Goal: Task Accomplishment & Management: Complete application form

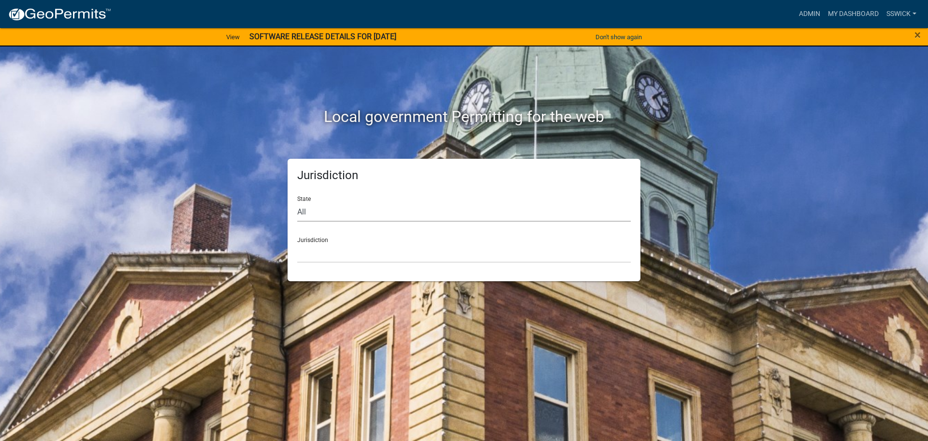
click at [335, 212] on select "All [US_STATE] [US_STATE] [US_STATE] [US_STATE] [US_STATE] [US_STATE] [US_STATE…" at bounding box center [464, 212] width 334 height 20
select select "[US_STATE]"
click at [297, 202] on select "All [US_STATE] [US_STATE] [US_STATE] [US_STATE] [US_STATE] [US_STATE] [US_STATE…" at bounding box center [464, 212] width 334 height 20
click at [321, 260] on select "City of [GEOGRAPHIC_DATA], [US_STATE] City of [GEOGRAPHIC_DATA], [US_STATE] Cit…" at bounding box center [464, 253] width 334 height 20
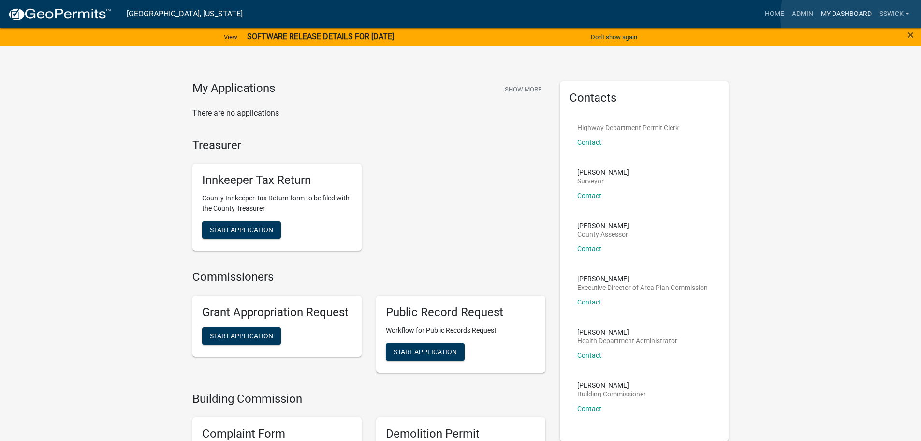
click at [854, 16] on link "My Dashboard" at bounding box center [846, 14] width 59 height 18
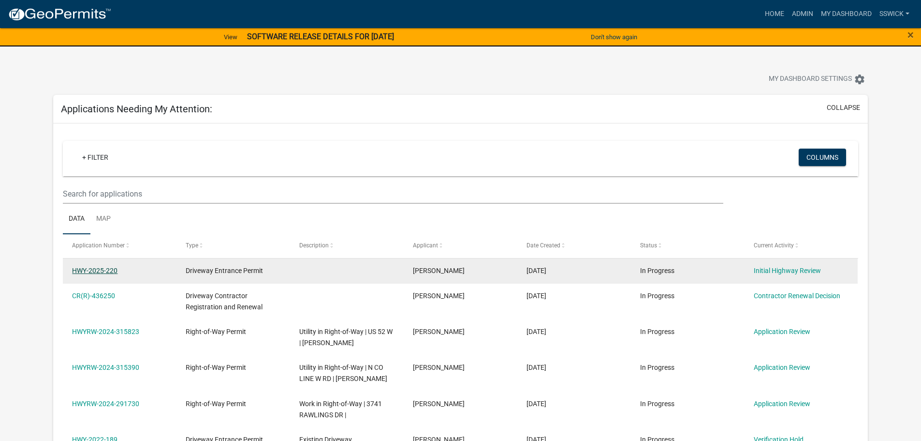
click at [103, 269] on link "HWY-2025-220" at bounding box center [94, 270] width 45 height 8
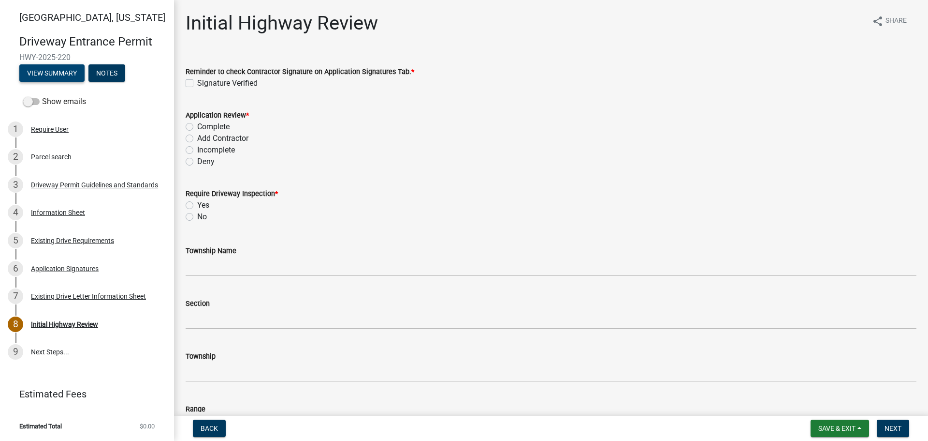
click at [40, 71] on button "View Summary" at bounding box center [51, 72] width 65 height 17
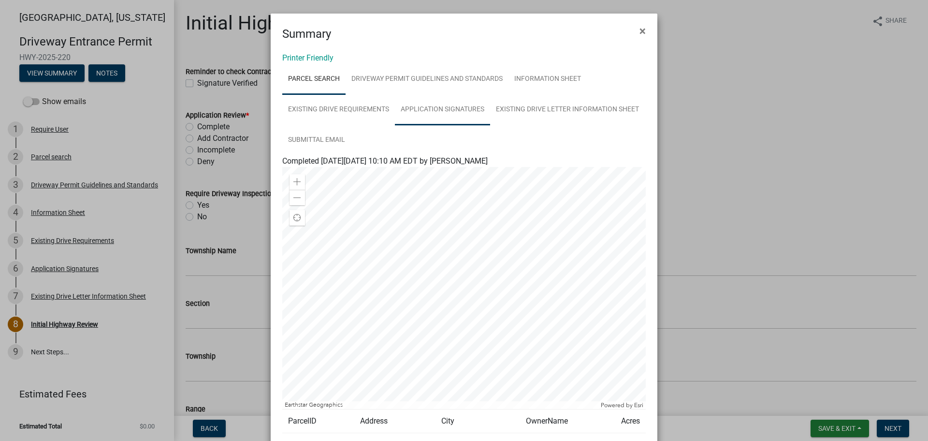
click at [440, 111] on link "Application Signatures" at bounding box center [442, 109] width 95 height 31
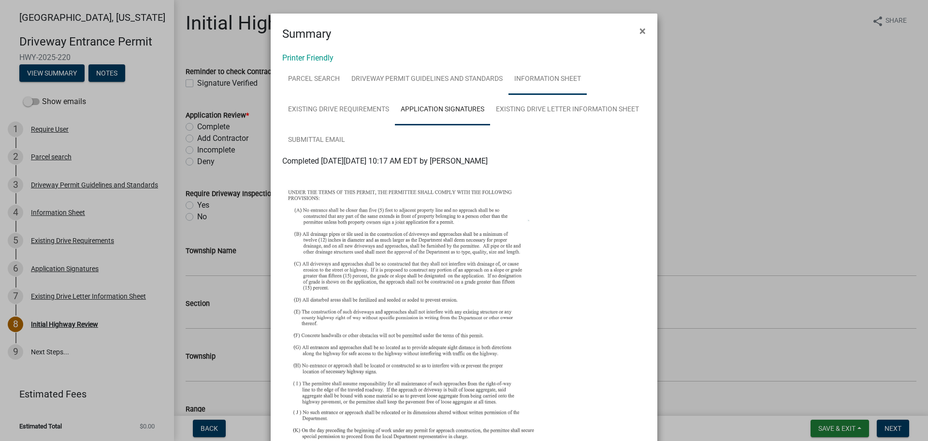
click at [543, 79] on link "Information Sheet" at bounding box center [548, 79] width 78 height 31
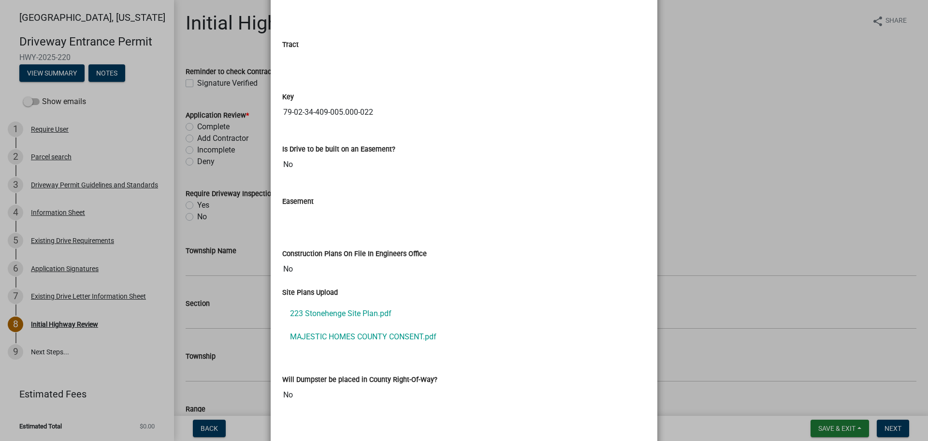
scroll to position [1354, 0]
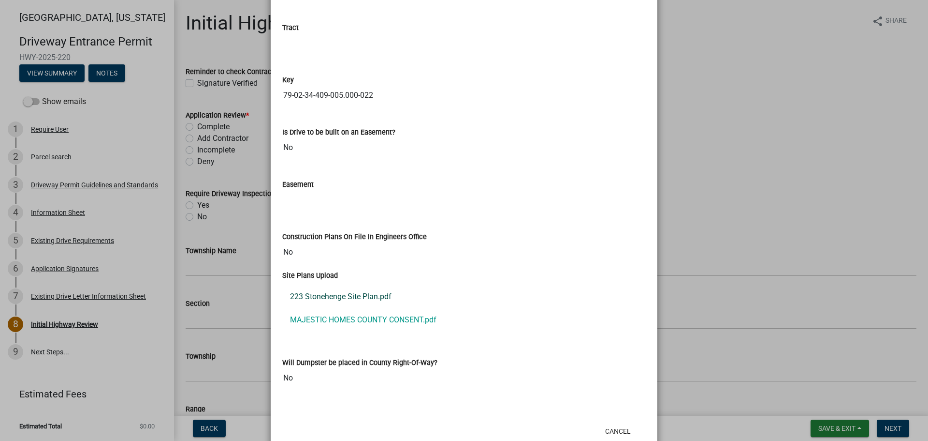
click at [364, 297] on link "223 Stonehenge Site Plan.pdf" at bounding box center [464, 296] width 364 height 23
click at [731, 162] on ngb-modal-window "Summary × Printer Friendly Parcel search Driveway Permit Guidelines and Standar…" at bounding box center [464, 220] width 928 height 441
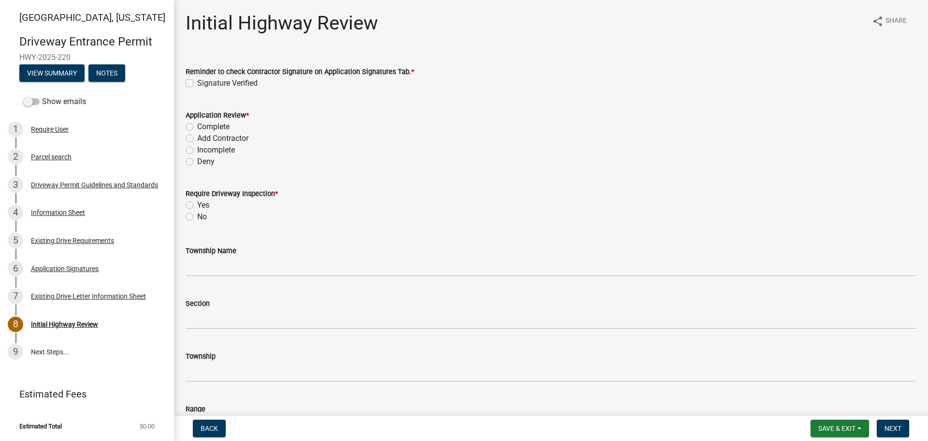
click at [197, 83] on label "Signature Verified" at bounding box center [227, 83] width 60 height 12
click at [197, 83] on input "Signature Verified" at bounding box center [200, 80] width 6 height 6
checkbox input "true"
click at [197, 127] on label "Complete" at bounding box center [213, 127] width 32 height 12
click at [197, 127] on input "Complete" at bounding box center [200, 124] width 6 height 6
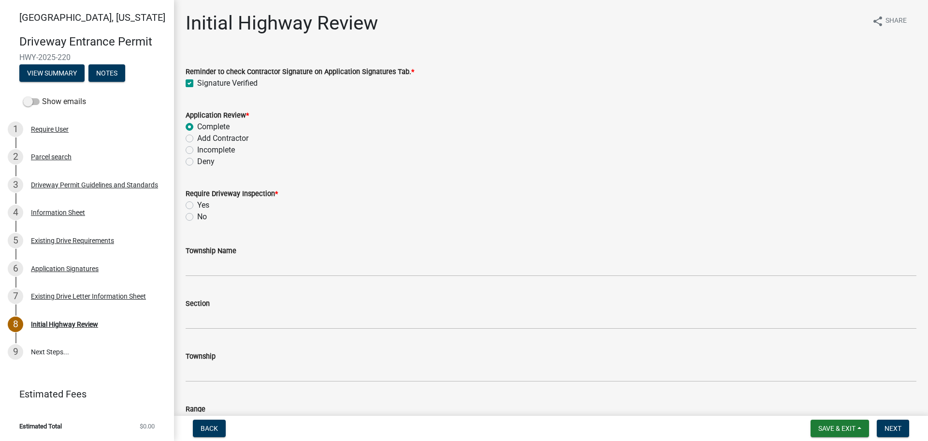
radio input "true"
drag, startPoint x: 191, startPoint y: 218, endPoint x: 190, endPoint y: 227, distance: 9.2
click at [197, 219] on label "No" at bounding box center [202, 217] width 10 height 12
click at [197, 217] on input "No" at bounding box center [200, 214] width 6 height 6
radio input "true"
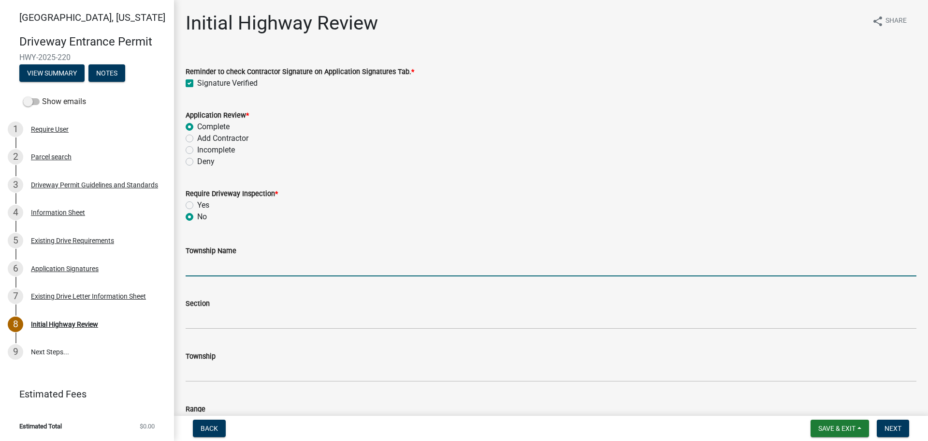
click at [200, 267] on input "Township Name" at bounding box center [551, 266] width 731 height 20
type input "Wabash"
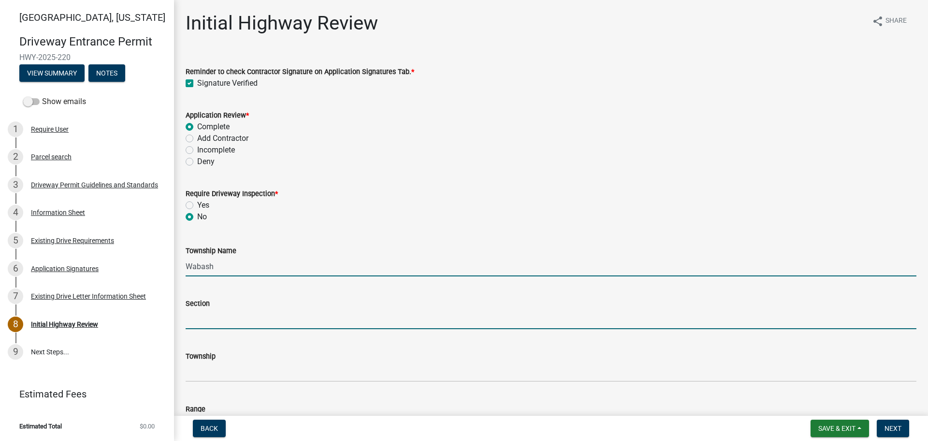
click at [230, 318] on input "Section" at bounding box center [551, 319] width 731 height 20
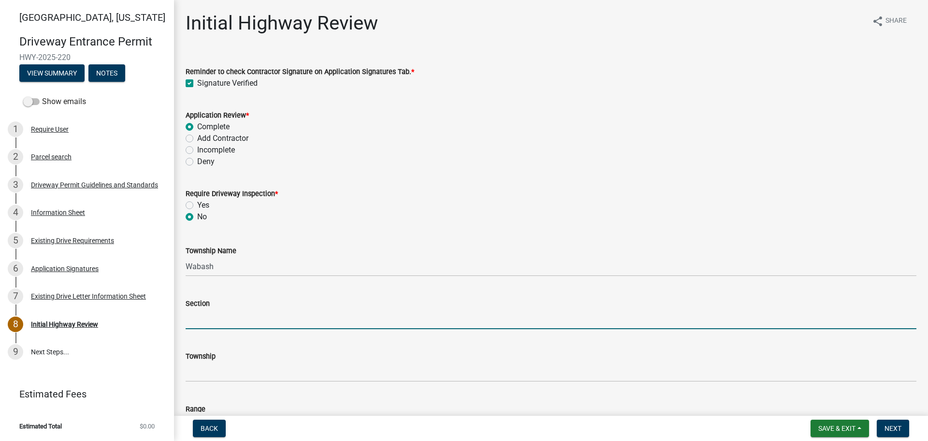
type input "34"
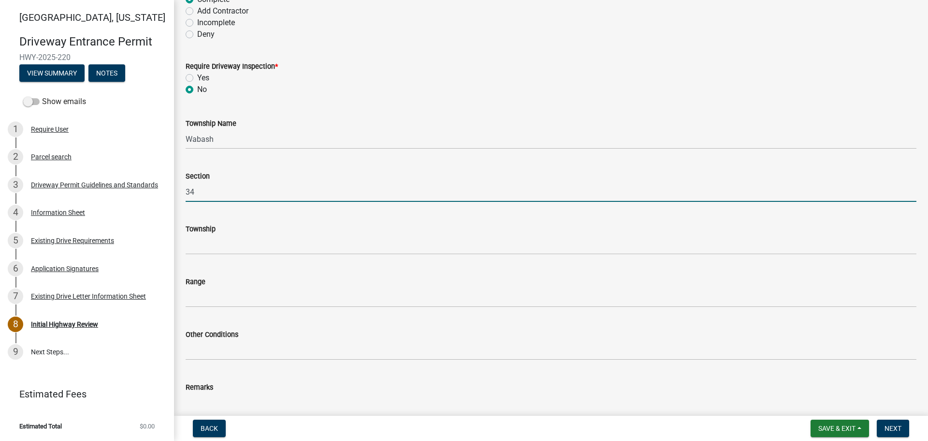
scroll to position [193, 0]
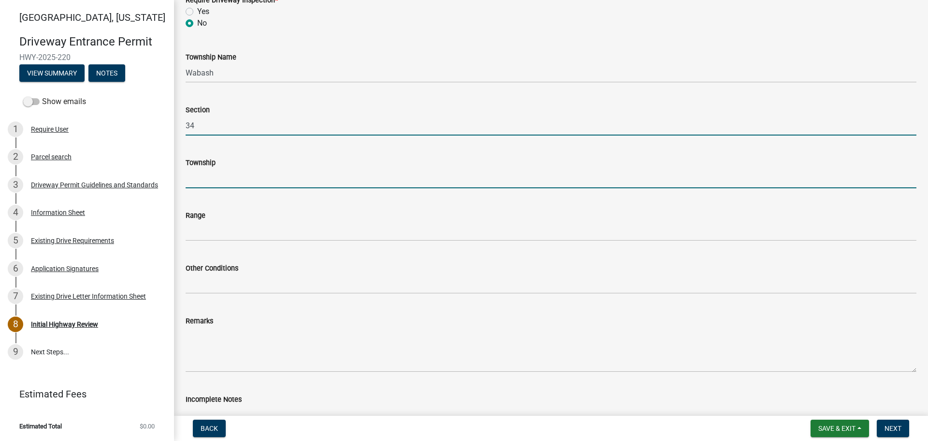
click at [213, 179] on input "Township" at bounding box center [551, 178] width 731 height 20
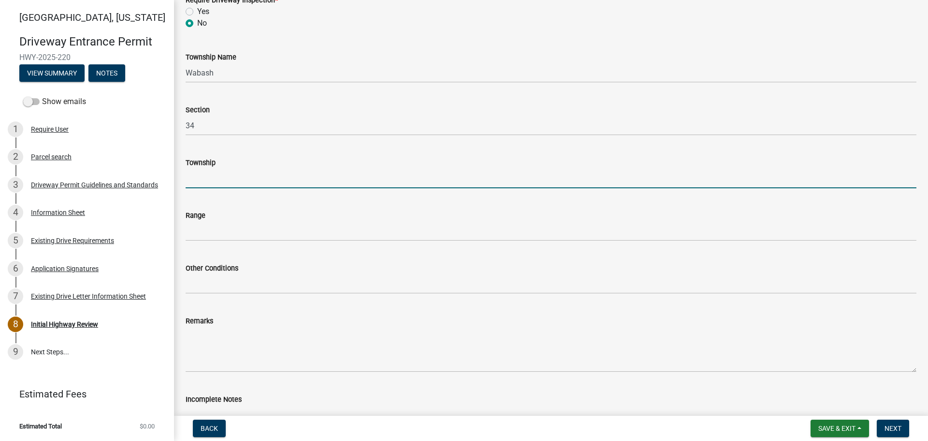
type input "T 24 N"
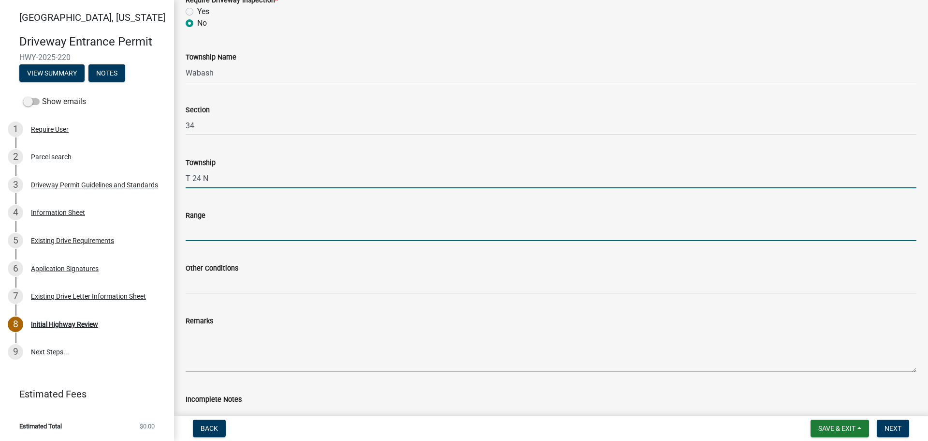
click at [230, 228] on input "Range" at bounding box center [551, 231] width 731 height 20
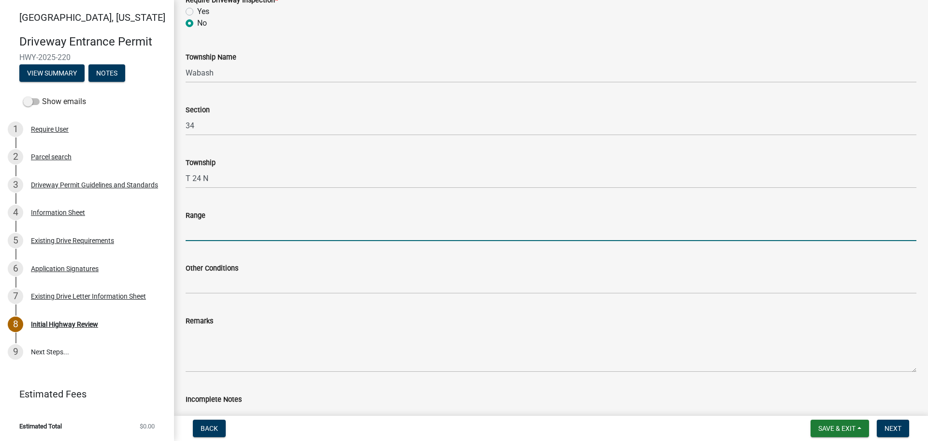
type input "R 5 W"
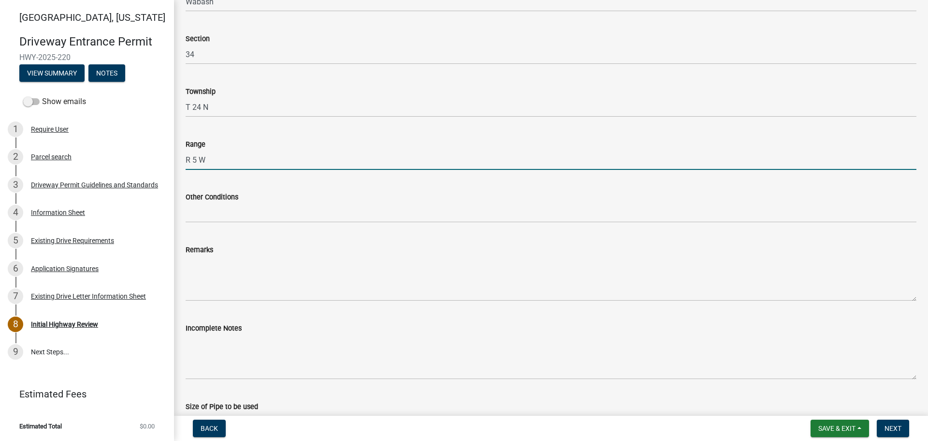
scroll to position [290, 0]
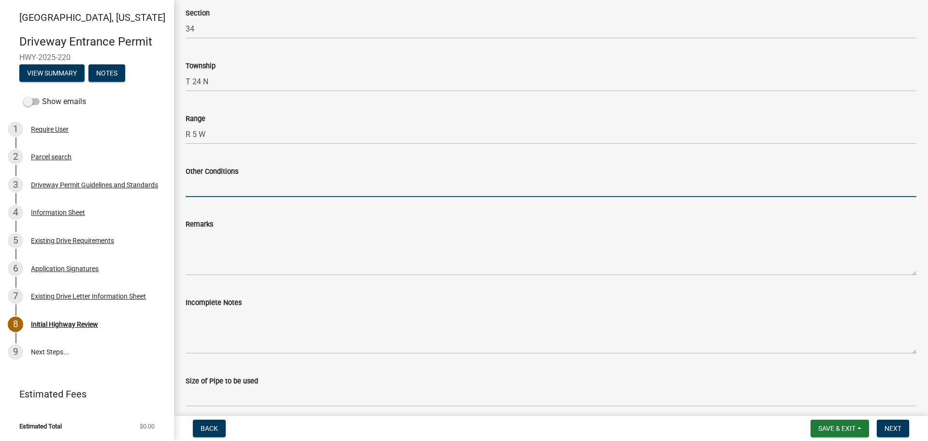
click at [215, 186] on input "Other Conditions" at bounding box center [551, 187] width 731 height 20
type input "Private Drive"
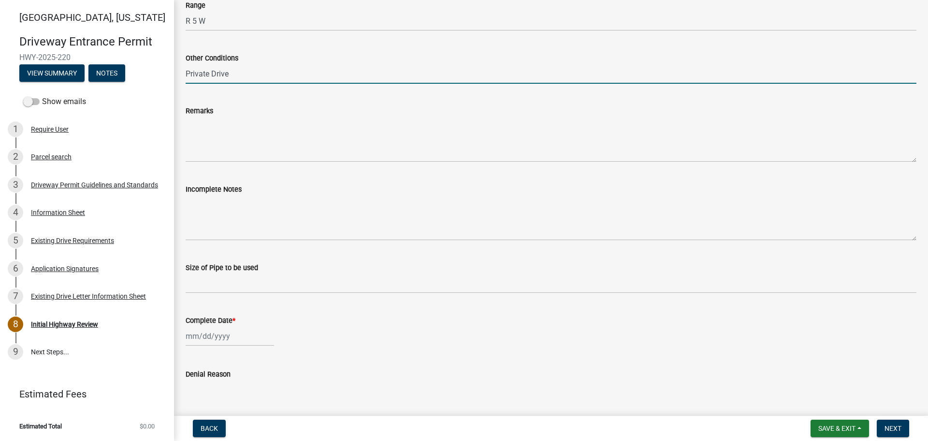
scroll to position [435, 0]
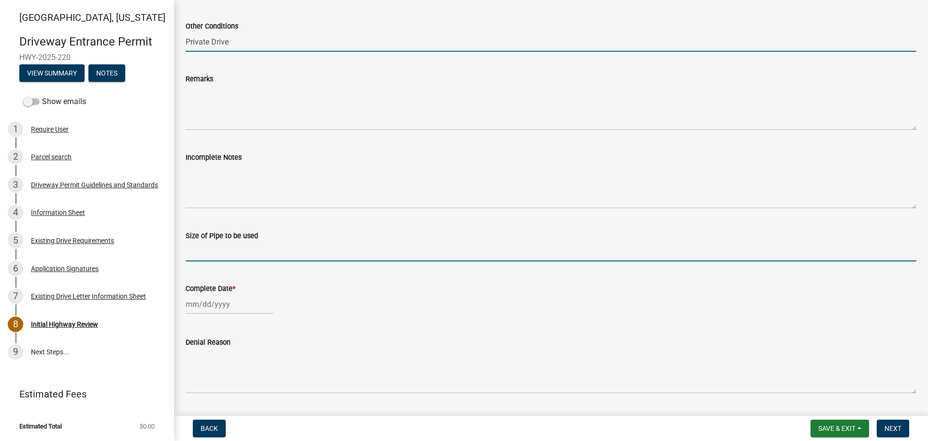
click at [220, 246] on input "Size of Pipe to be used" at bounding box center [551, 251] width 731 height 20
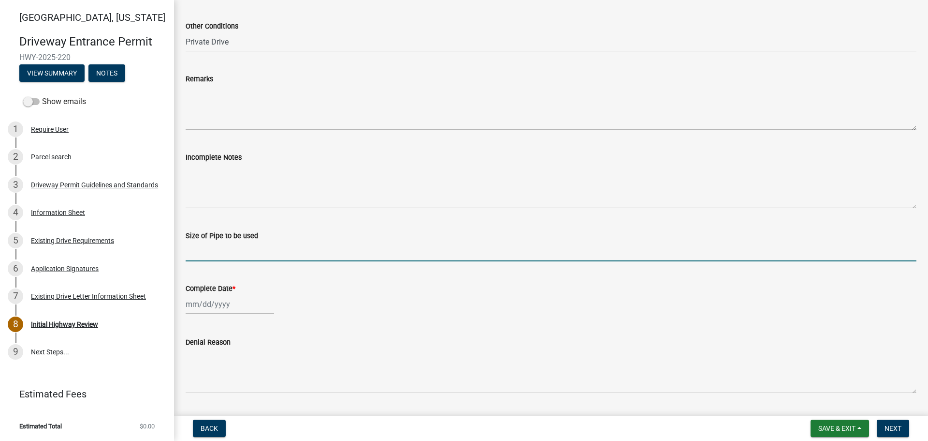
type input "N/A"
click at [219, 303] on div at bounding box center [230, 304] width 88 height 20
select select "10"
select select "2025"
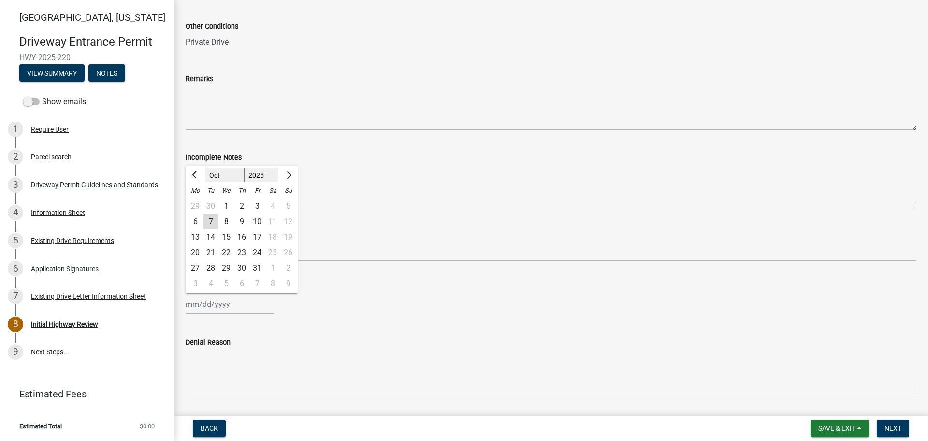
click at [210, 220] on div "7" at bounding box center [210, 221] width 15 height 15
type input "[DATE]"
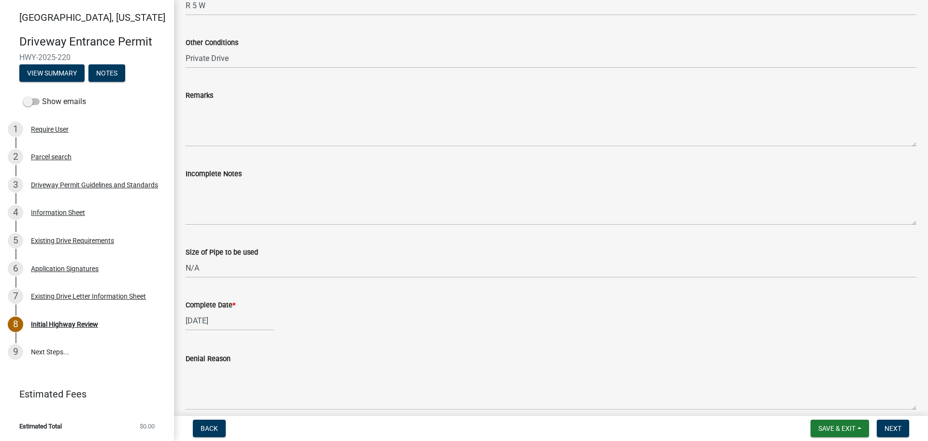
scroll to position [533, 0]
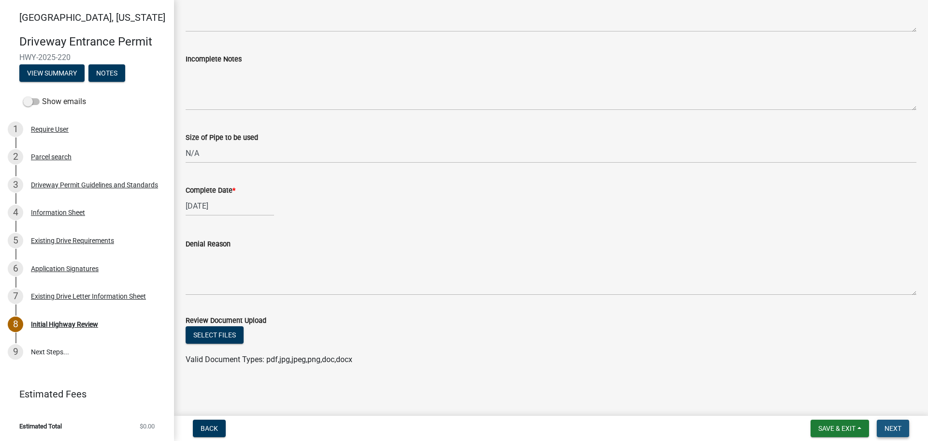
click at [893, 429] on span "Next" at bounding box center [893, 428] width 17 height 8
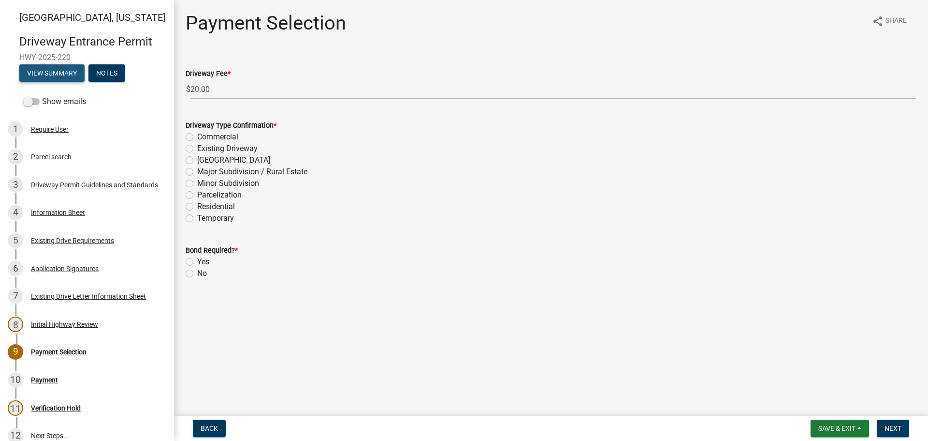
click at [58, 74] on button "View Summary" at bounding box center [51, 72] width 65 height 17
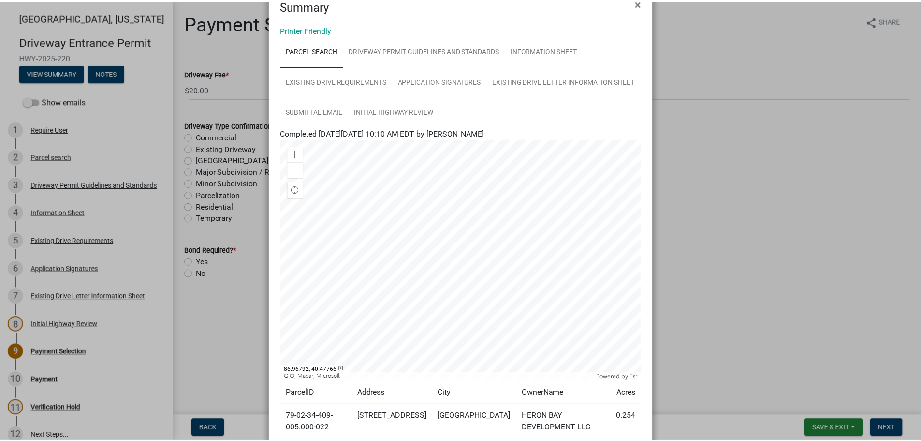
scroll to position [48, 0]
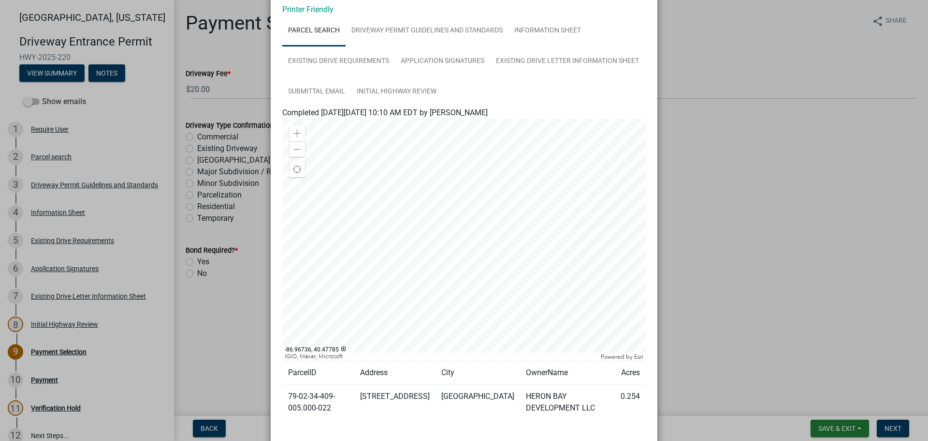
click at [703, 38] on ngb-modal-window "Summary × Printer Friendly Parcel search Driveway Permit Guidelines and Standar…" at bounding box center [464, 220] width 928 height 441
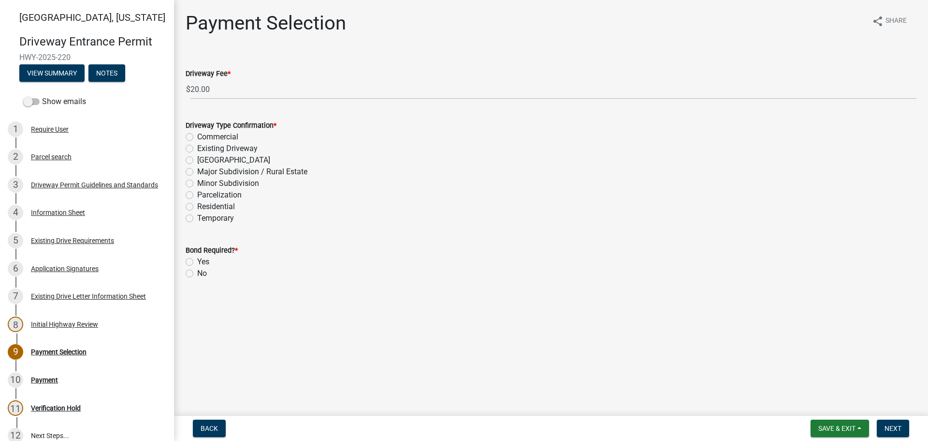
click at [197, 147] on label "Existing Driveway" at bounding box center [227, 149] width 60 height 12
click at [197, 147] on input "Existing Driveway" at bounding box center [200, 146] width 6 height 6
radio input "true"
click at [197, 273] on label "No" at bounding box center [202, 273] width 10 height 12
click at [197, 273] on input "No" at bounding box center [200, 270] width 6 height 6
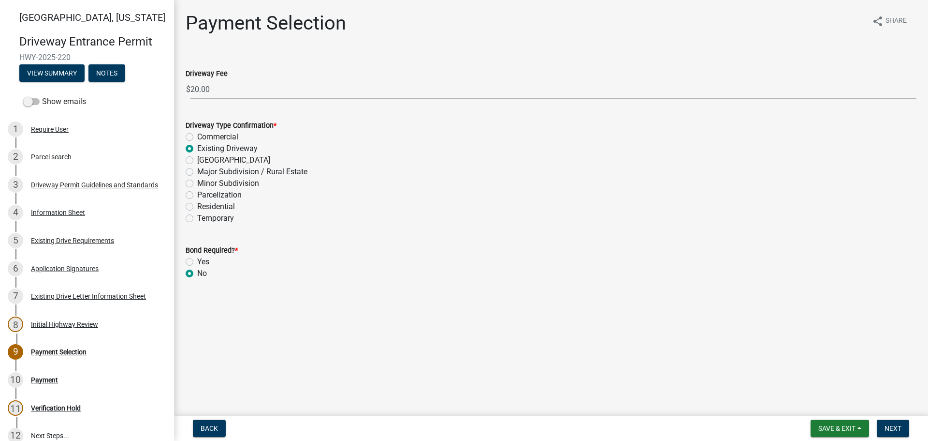
radio input "true"
click at [889, 426] on span "Next" at bounding box center [893, 428] width 17 height 8
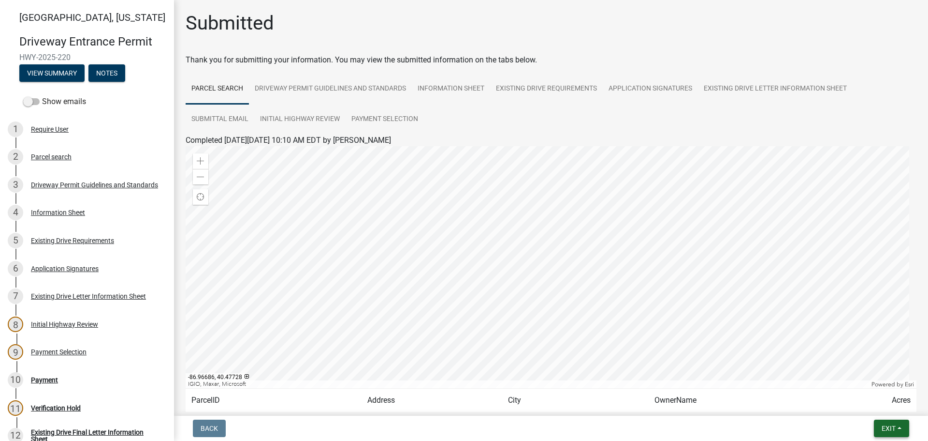
click at [895, 429] on span "Exit" at bounding box center [889, 428] width 14 height 8
click at [861, 410] on button "Save & Exit" at bounding box center [870, 402] width 77 height 23
